Goal: Information Seeking & Learning: Learn about a topic

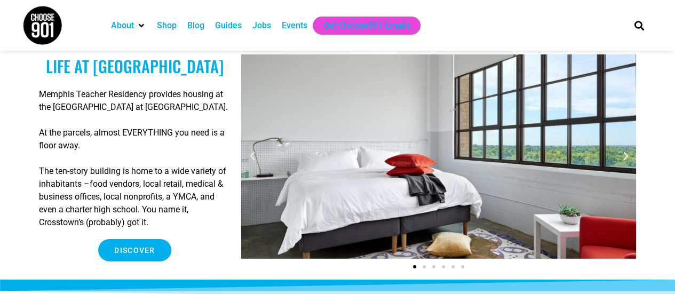
scroll to position [1550, 0]
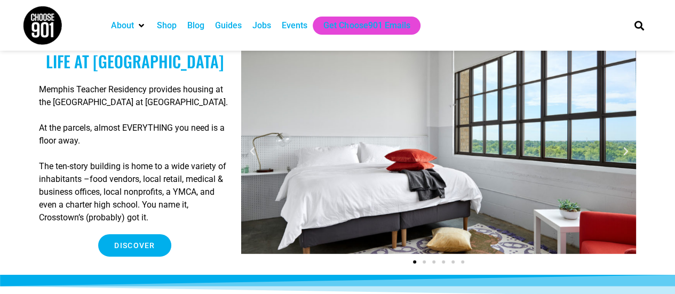
click at [626, 156] on icon "Next slide" at bounding box center [625, 151] width 11 height 11
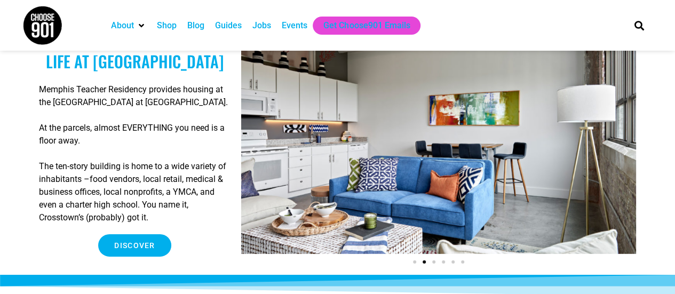
click at [626, 156] on icon "Next slide" at bounding box center [625, 151] width 11 height 11
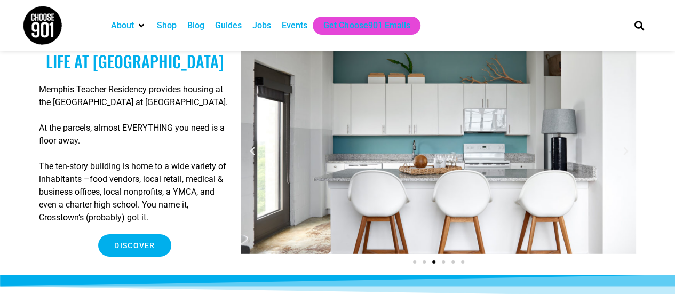
click at [626, 156] on icon "Next slide" at bounding box center [625, 151] width 11 height 11
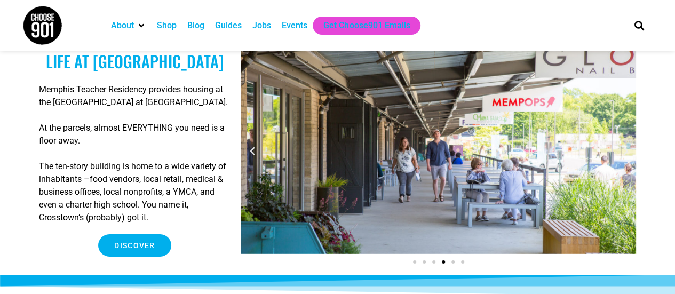
click at [626, 156] on icon "Next slide" at bounding box center [625, 151] width 11 height 11
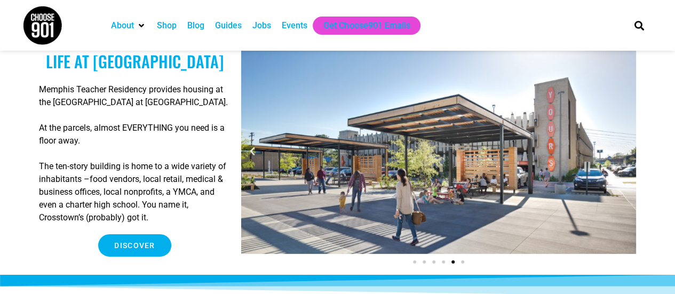
click at [623, 152] on icon "Next slide" at bounding box center [625, 151] width 11 height 11
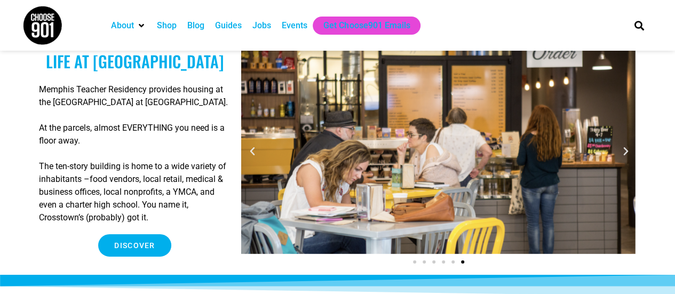
click at [623, 152] on icon "Next slide" at bounding box center [625, 151] width 11 height 11
click at [625, 154] on icon "Next slide" at bounding box center [625, 151] width 11 height 11
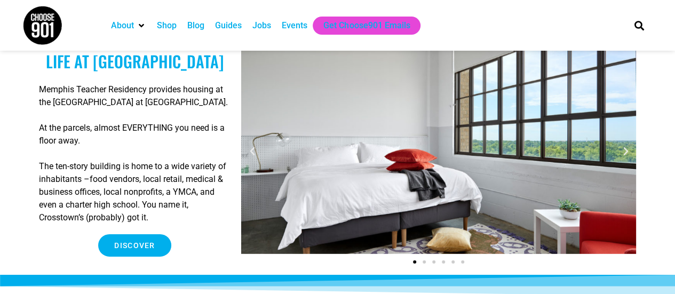
click at [625, 151] on icon "Next slide" at bounding box center [625, 151] width 11 height 11
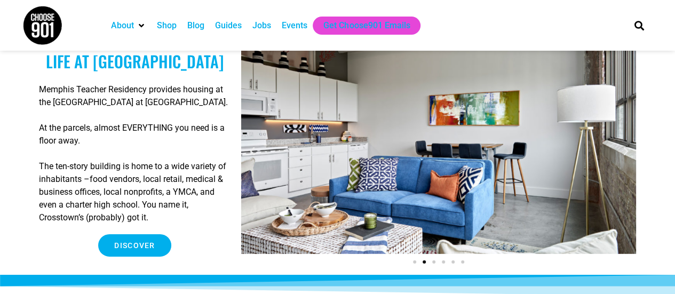
click at [625, 151] on icon "Next slide" at bounding box center [625, 151] width 11 height 11
click at [629, 146] on icon "Next slide" at bounding box center [625, 151] width 11 height 11
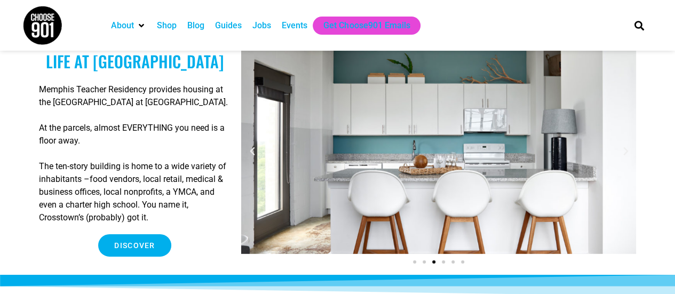
click at [630, 147] on icon "Next slide" at bounding box center [625, 151] width 11 height 11
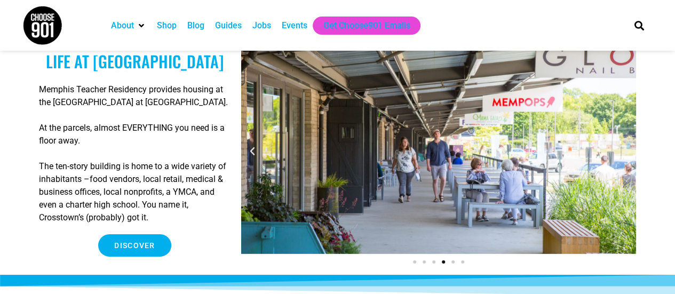
click at [630, 144] on div "Slides" at bounding box center [438, 160] width 395 height 220
click at [630, 144] on div "crossstown outside" at bounding box center [438, 152] width 395 height 204
click at [628, 141] on div "crossstown outside" at bounding box center [438, 152] width 395 height 204
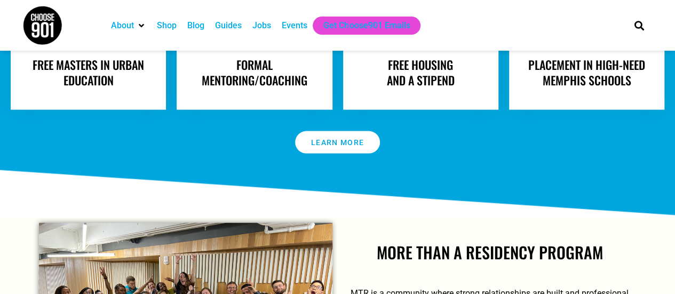
scroll to position [1007, 0]
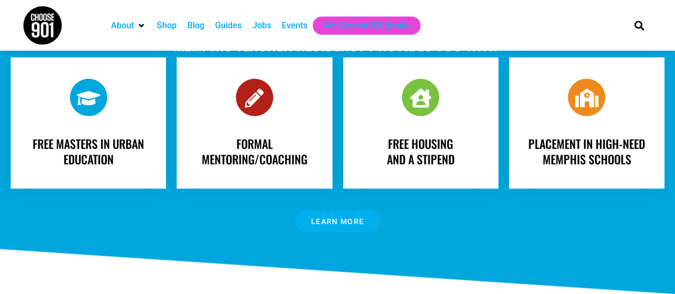
click at [332, 217] on span "Learn More" at bounding box center [337, 220] width 53 height 7
